Goal: Navigation & Orientation: Find specific page/section

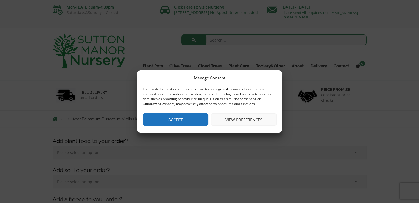
click at [163, 122] on button "Accept" at bounding box center [175, 119] width 65 height 12
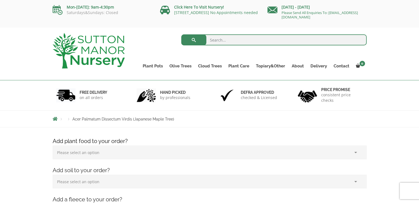
click at [223, 42] on input "search" at bounding box center [273, 39] width 185 height 11
type input "acer"
click at [181, 34] on button "submit" at bounding box center [193, 39] width 25 height 11
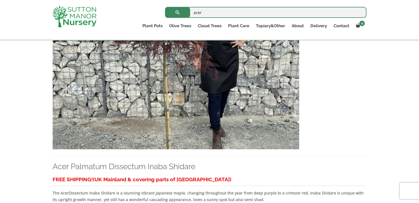
scroll to position [1213, 0]
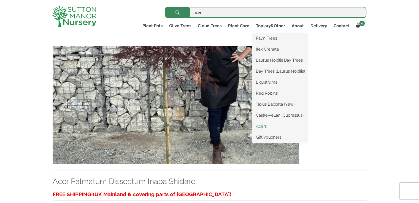
click at [261, 127] on link "Acers" at bounding box center [280, 126] width 56 height 8
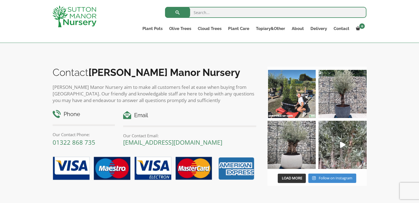
scroll to position [403, 0]
